Goal: Information Seeking & Learning: Learn about a topic

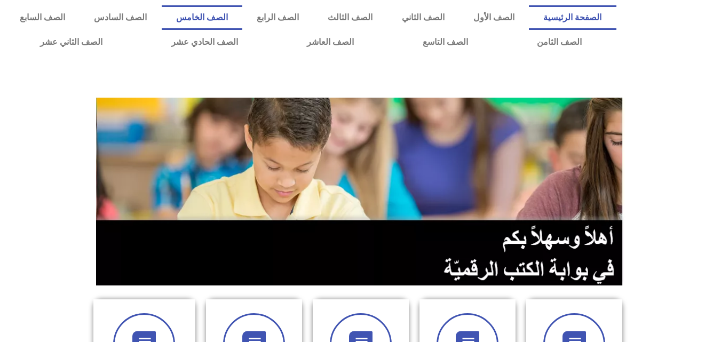
click at [242, 19] on link "الصف الخامس" at bounding box center [202, 17] width 81 height 25
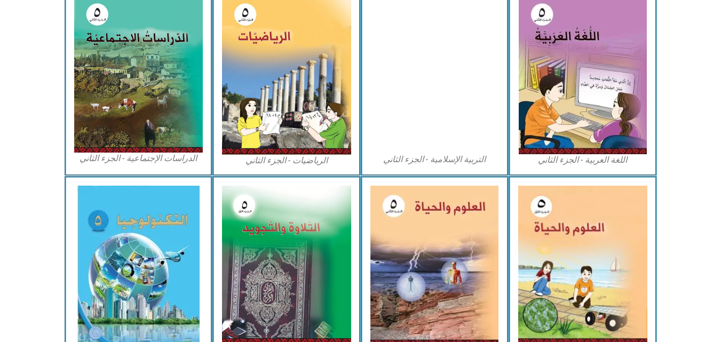
scroll to position [613, 0]
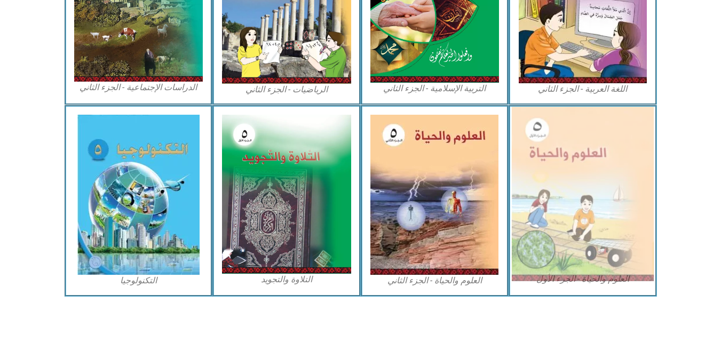
click at [601, 208] on img at bounding box center [582, 194] width 142 height 174
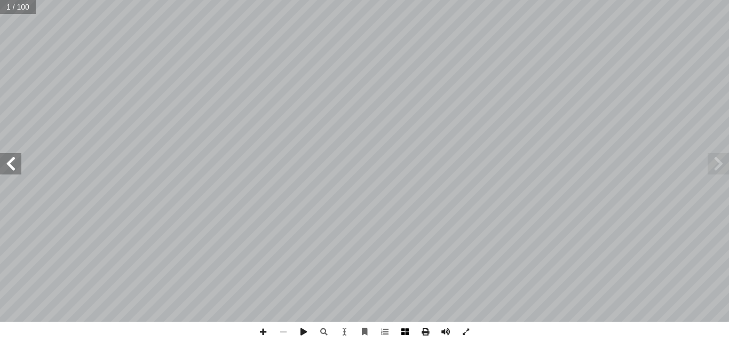
click at [407, 327] on span at bounding box center [405, 332] width 20 height 20
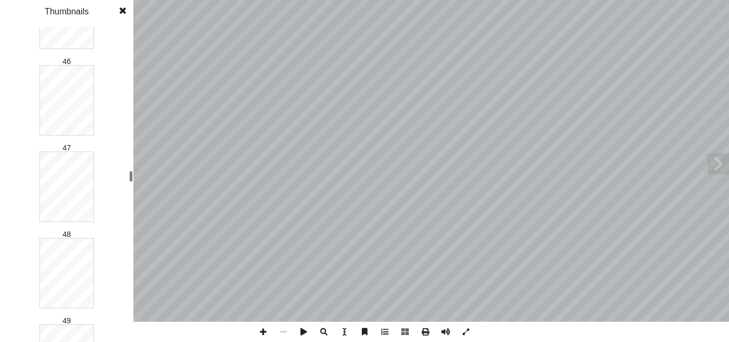
click at [134, 175] on div "العلوم والحياة [PERSON_NAME] أ ا ّ فريق الـت ب ّ بو الر أ ا د. [PERSON_NAME] ً …" at bounding box center [364, 171] width 729 height 342
click at [130, 106] on div at bounding box center [131, 105] width 4 height 11
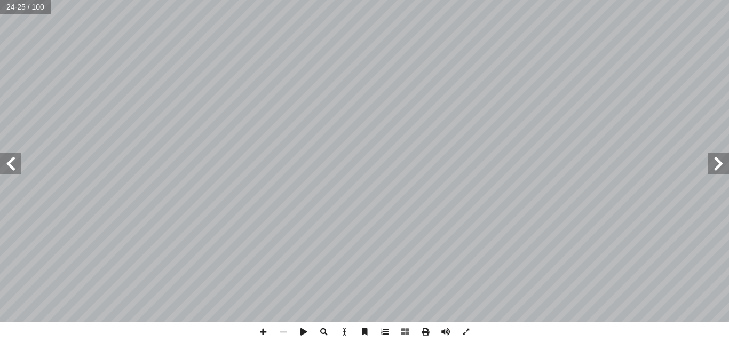
click at [15, 164] on span at bounding box center [10, 163] width 21 height 21
click at [265, 327] on span at bounding box center [263, 332] width 20 height 20
